Goal: Task Accomplishment & Management: Complete application form

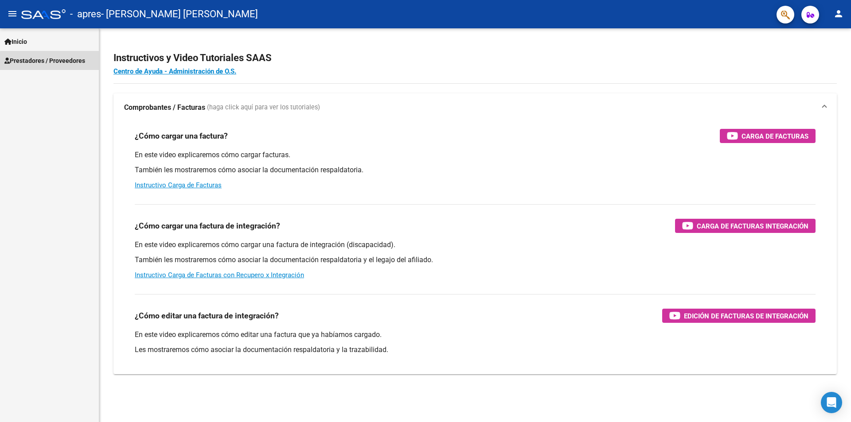
click at [72, 63] on span "Prestadores / Proveedores" at bounding box center [44, 61] width 81 height 10
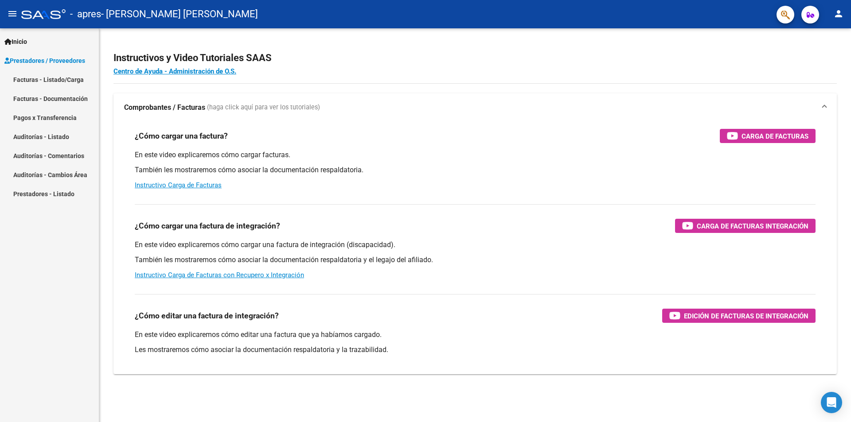
click at [71, 82] on link "Facturas - Listado/Carga" at bounding box center [49, 79] width 99 height 19
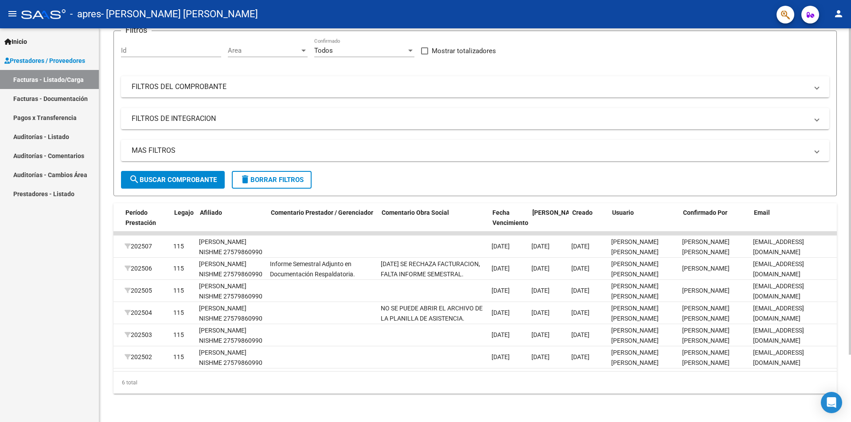
scroll to position [0, 1145]
drag, startPoint x: 354, startPoint y: 367, endPoint x: 714, endPoint y: 386, distance: 360.8
click at [714, 386] on div "6 total" at bounding box center [474, 383] width 723 height 22
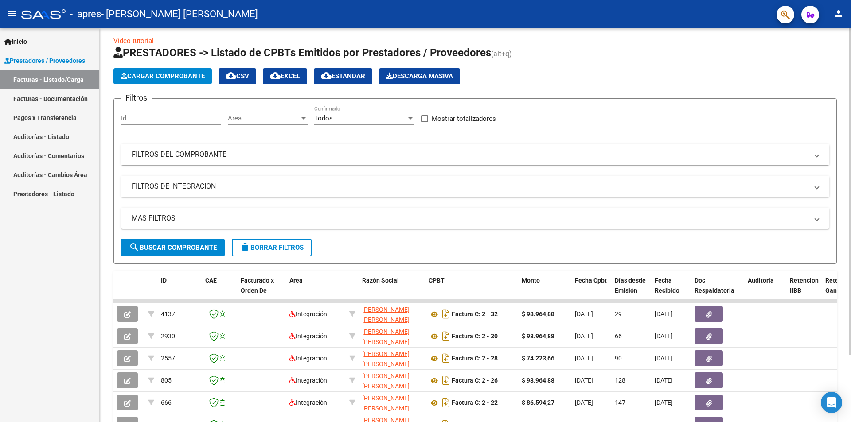
scroll to position [0, 0]
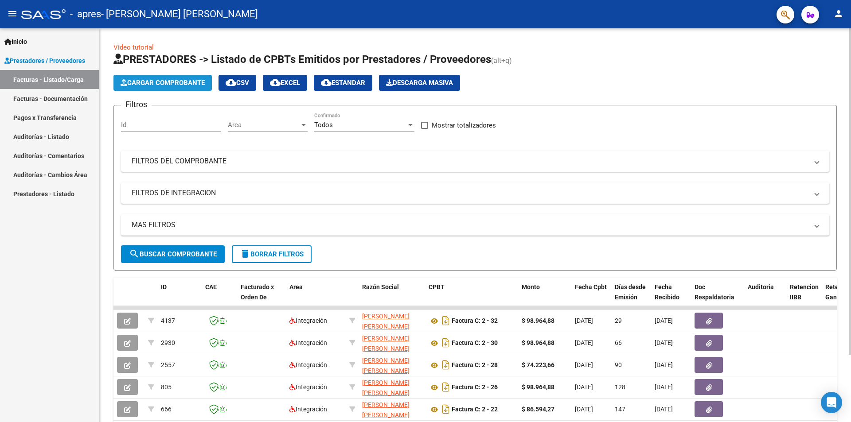
click at [200, 82] on span "Cargar Comprobante" at bounding box center [163, 83] width 84 height 8
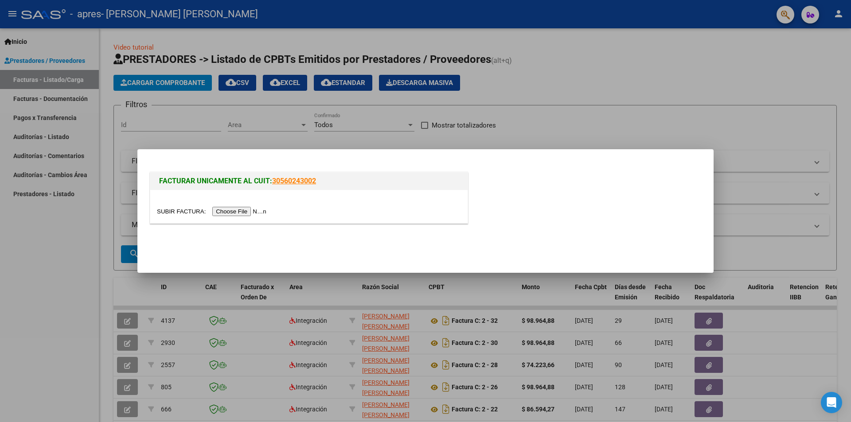
click at [233, 211] on input "file" at bounding box center [213, 211] width 112 height 9
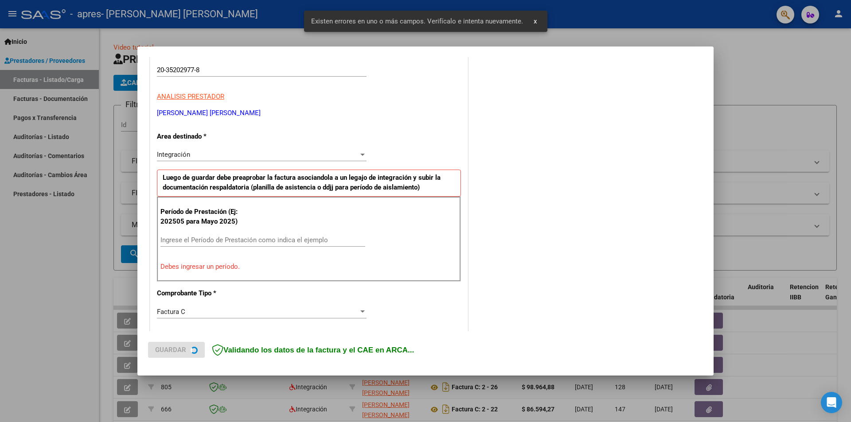
scroll to position [155, 0]
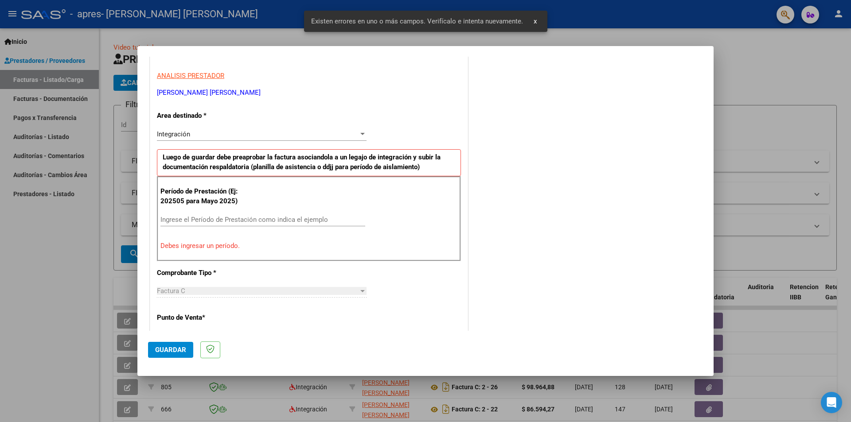
click at [308, 222] on input "Ingrese el Período de Prestación como indica el ejemplo" at bounding box center [262, 220] width 205 height 8
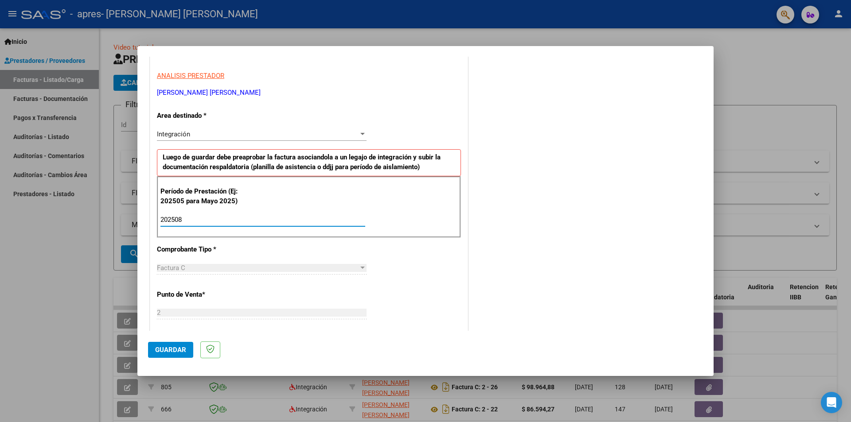
type input "202508"
click at [345, 196] on div "Período de Prestación (Ej: 202505 para Mayo 2025) 202508 Ingrese el Período de …" at bounding box center [309, 207] width 304 height 62
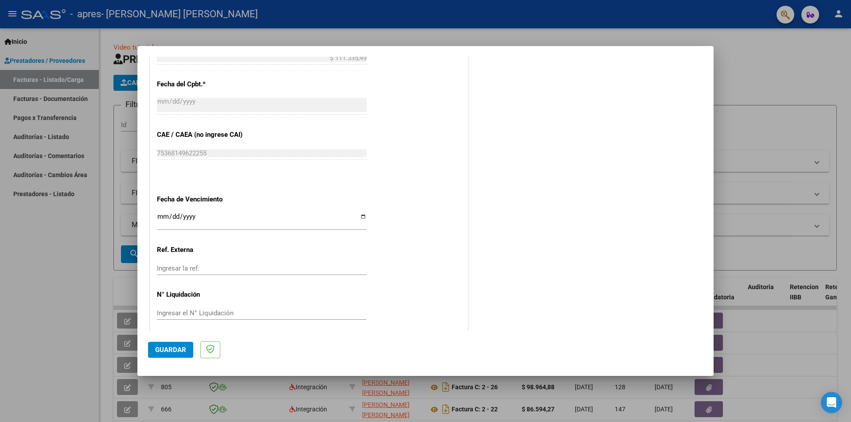
scroll to position [506, 0]
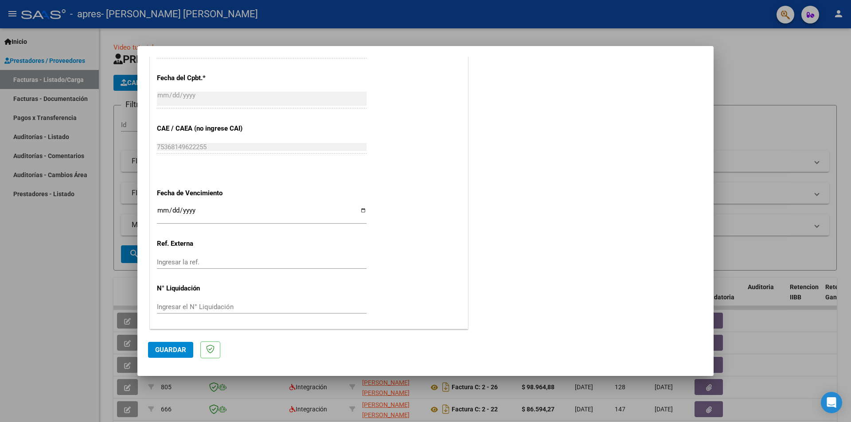
click at [186, 353] on button "Guardar" at bounding box center [170, 350] width 45 height 16
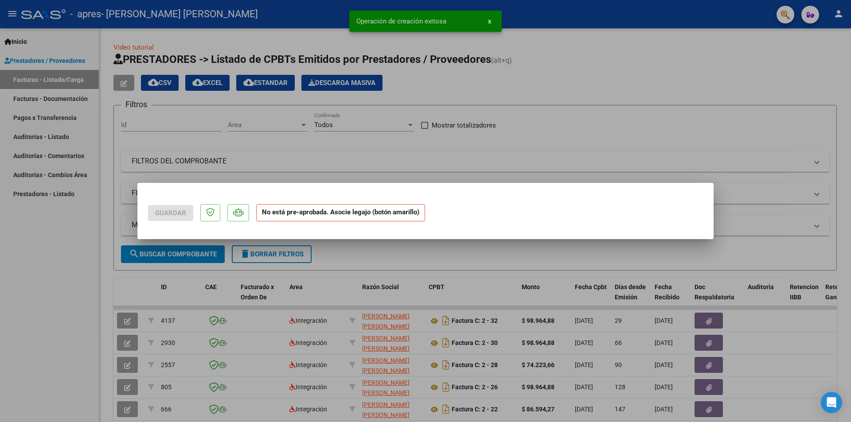
scroll to position [0, 0]
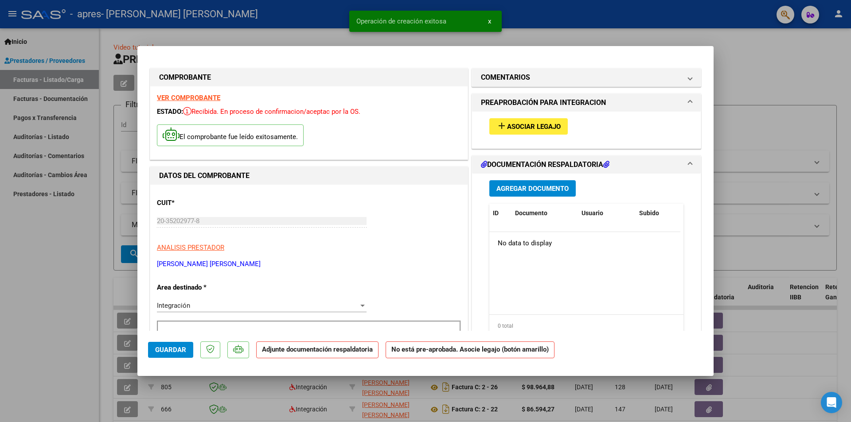
click at [545, 127] on span "Asociar Legajo" at bounding box center [534, 127] width 54 height 8
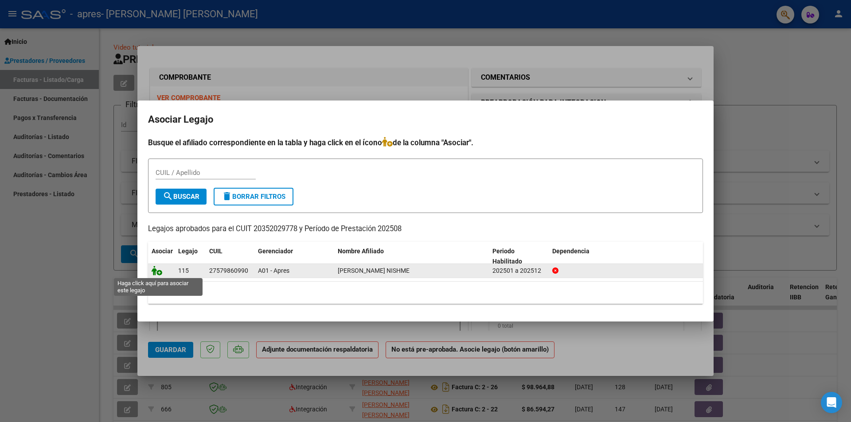
click at [158, 274] on icon at bounding box center [157, 271] width 11 height 10
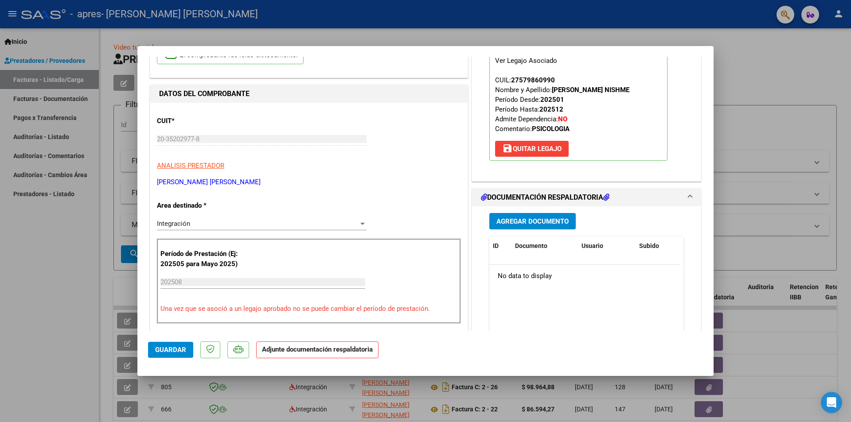
scroll to position [89, 0]
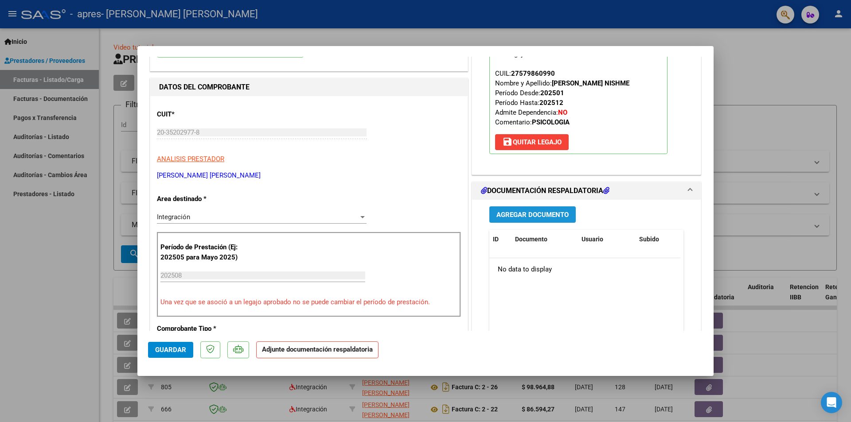
click at [557, 214] on span "Agregar Documento" at bounding box center [532, 215] width 72 height 8
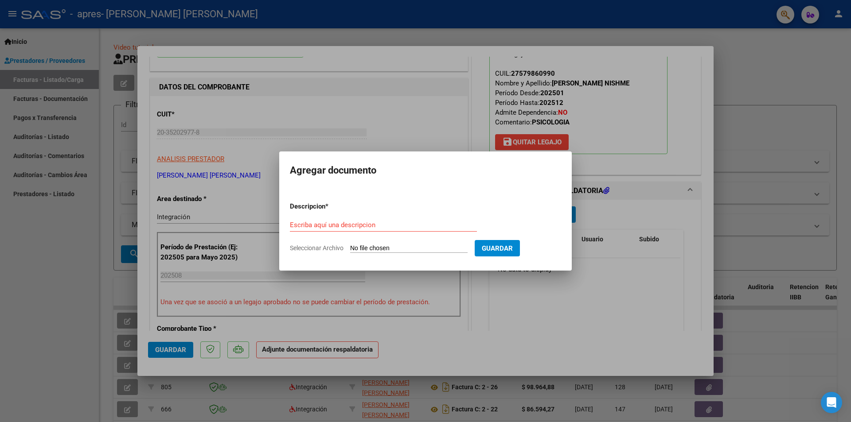
click at [321, 249] on span "Seleccionar Archivo" at bounding box center [317, 248] width 54 height 7
click at [350, 249] on input "Seleccionar Archivo" at bounding box center [408, 249] width 117 height 8
type input "C:\fakepath\Planilla Sybilla AGO.pdf"
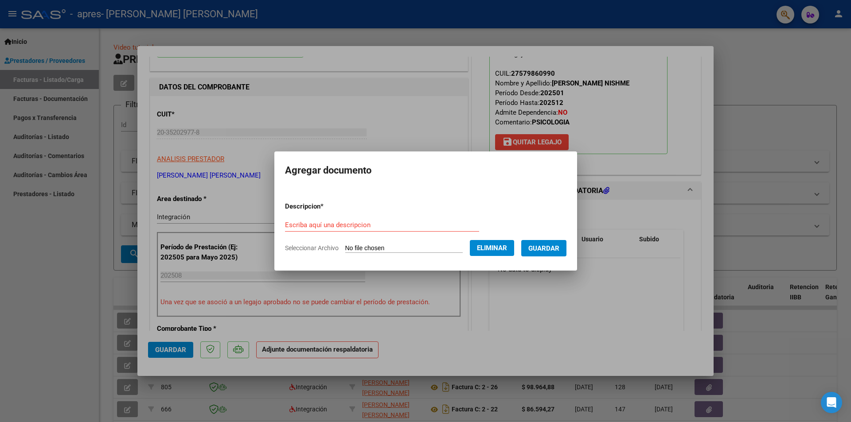
click at [554, 250] on span "Guardar" at bounding box center [543, 249] width 31 height 8
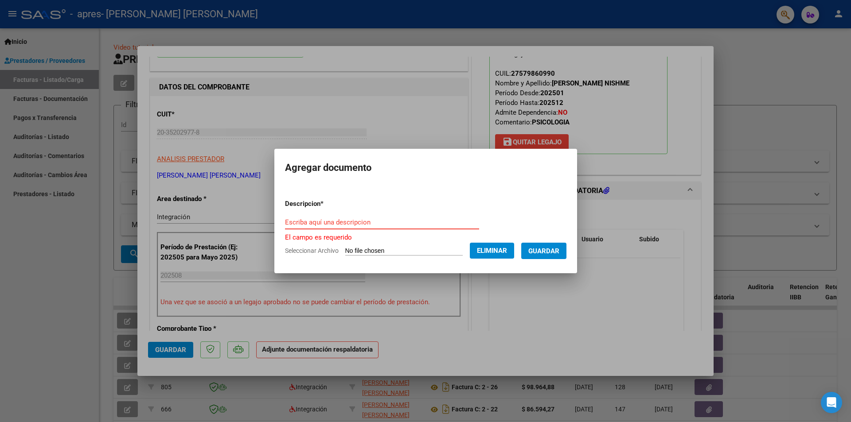
click at [392, 220] on input "Escriba aquí una descripcion" at bounding box center [382, 222] width 194 height 8
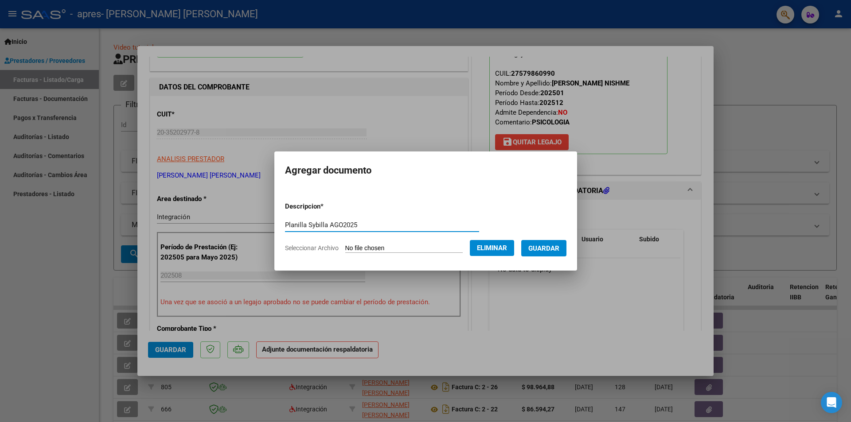
type input "Planilla Sybilla AGO2025"
click at [559, 249] on span "Guardar" at bounding box center [543, 249] width 31 height 8
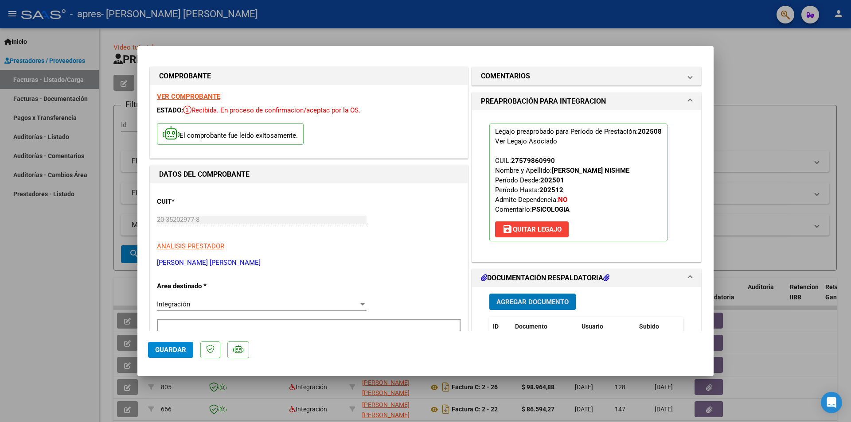
scroll to position [0, 0]
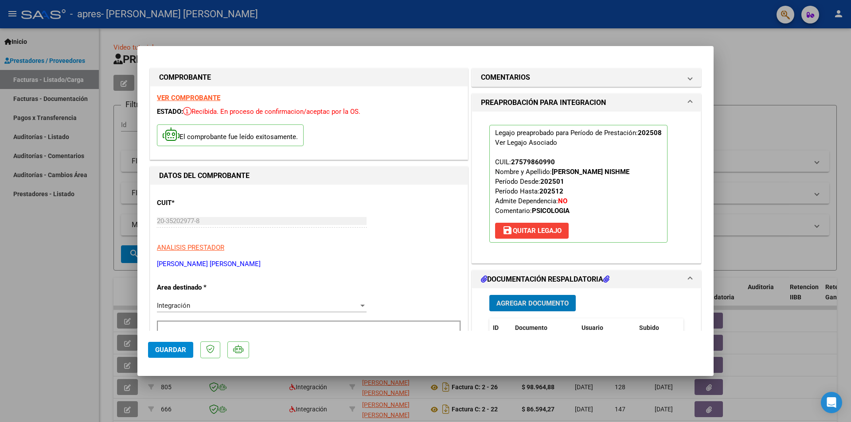
click at [184, 347] on span "Guardar" at bounding box center [170, 350] width 31 height 8
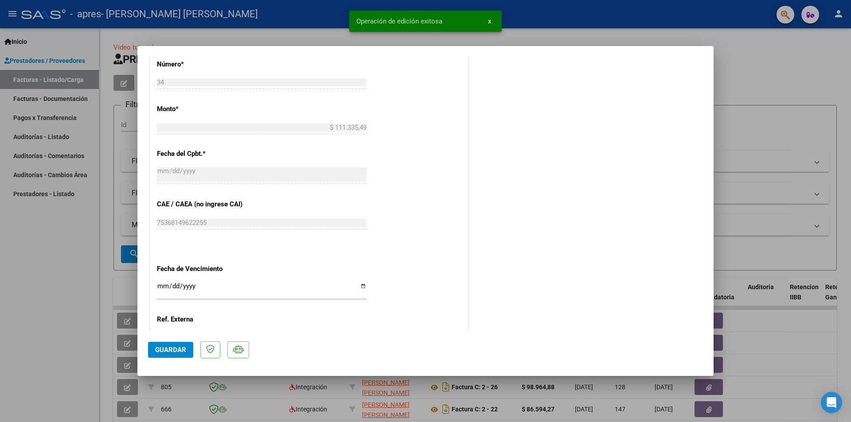
scroll to position [519, 0]
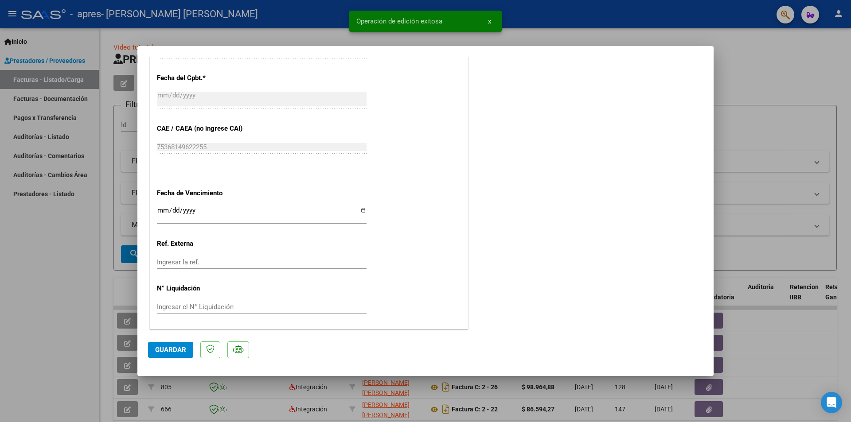
click at [771, 107] on div at bounding box center [425, 211] width 851 height 422
type input "$ 0,00"
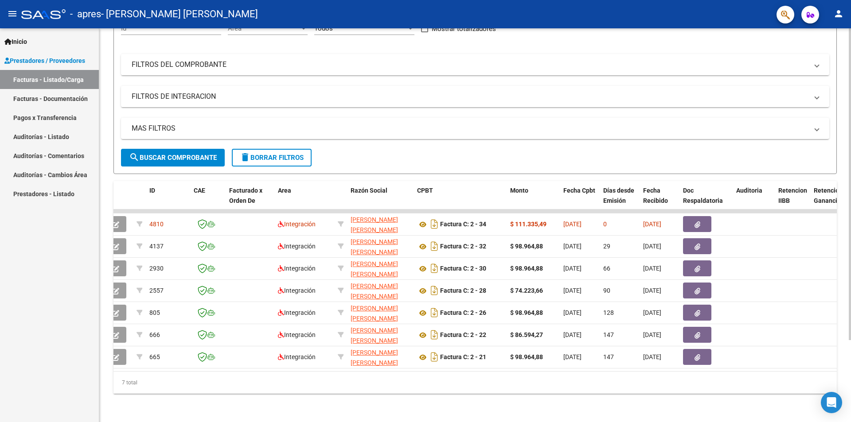
scroll to position [0, 0]
